Goal: Transaction & Acquisition: Purchase product/service

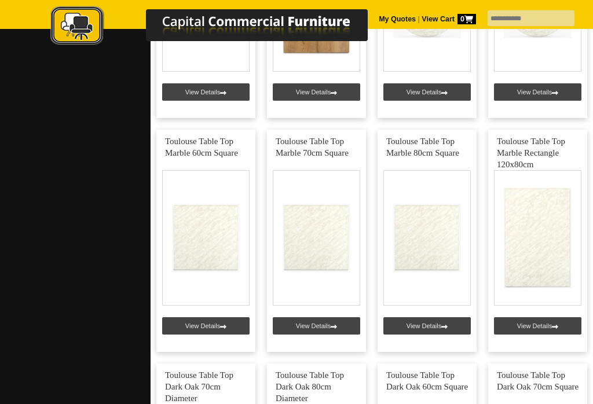
scroll to position [692, 0]
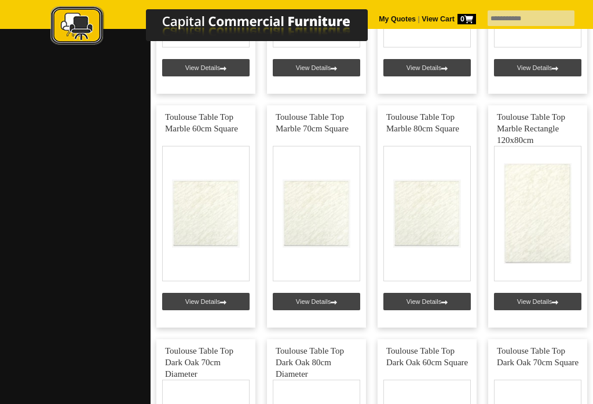
click at [550, 215] on link at bounding box center [538, 216] width 99 height 223
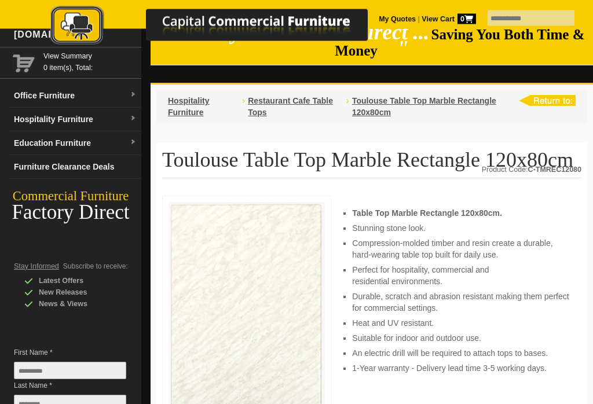
scroll to position [27, 0]
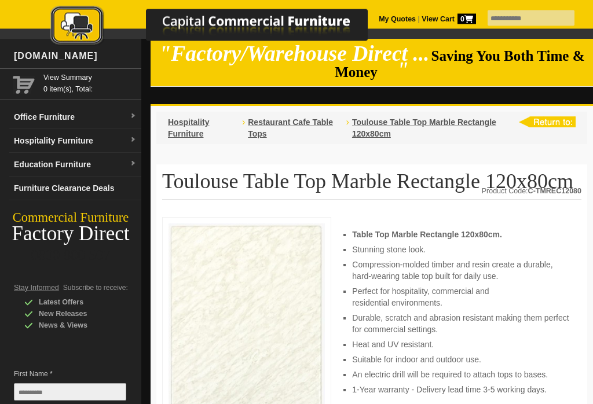
click at [285, 127] on span "Restaurant Cafe Table Tops" at bounding box center [290, 128] width 85 height 21
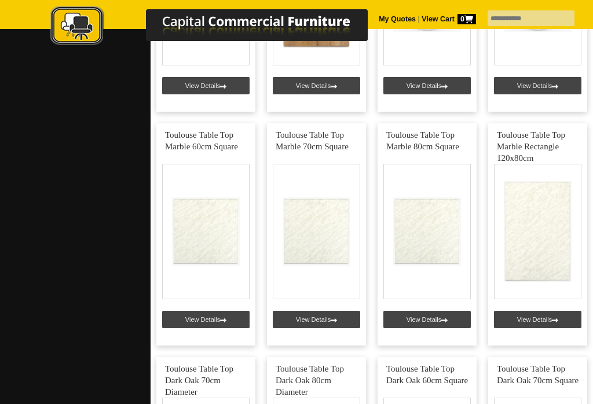
scroll to position [675, 0]
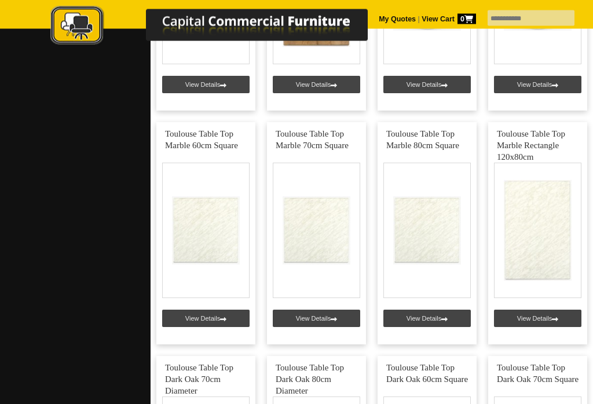
click at [557, 318] on link at bounding box center [538, 234] width 99 height 223
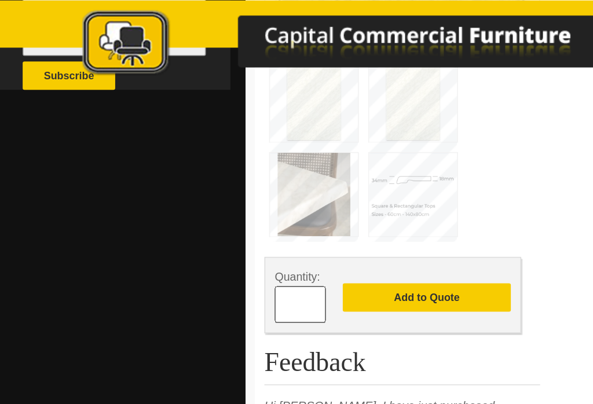
scroll to position [426, 0]
